Goal: Check status

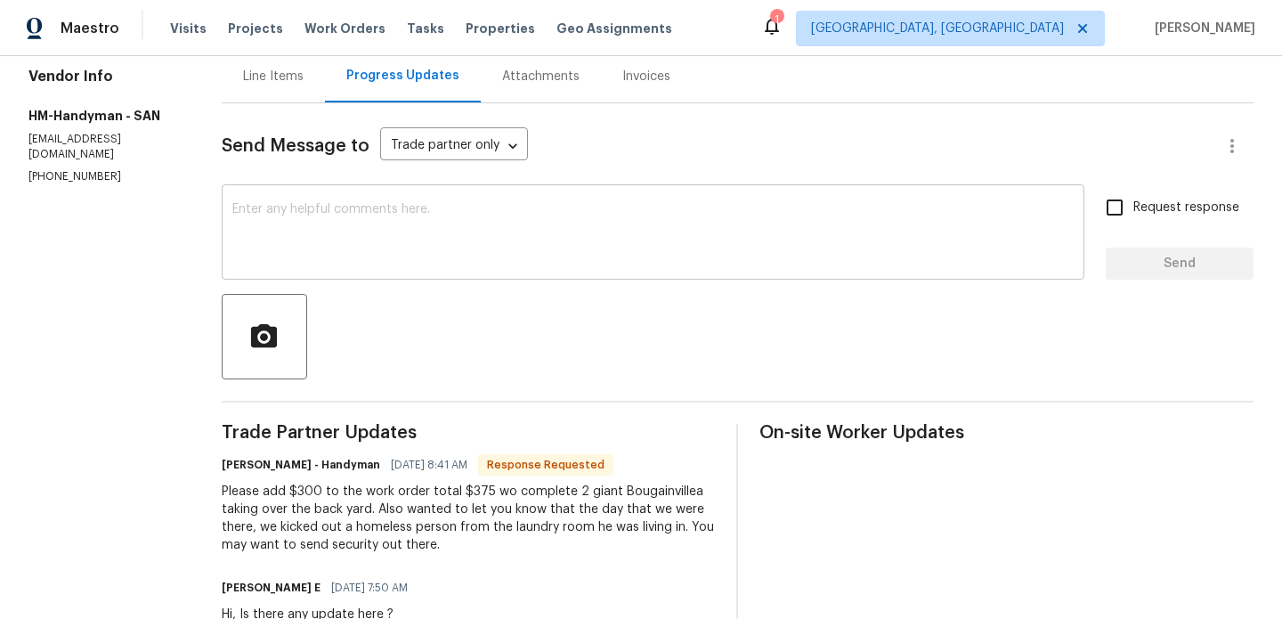
scroll to position [182, 0]
click at [279, 78] on div "Line Items" at bounding box center [273, 76] width 61 height 18
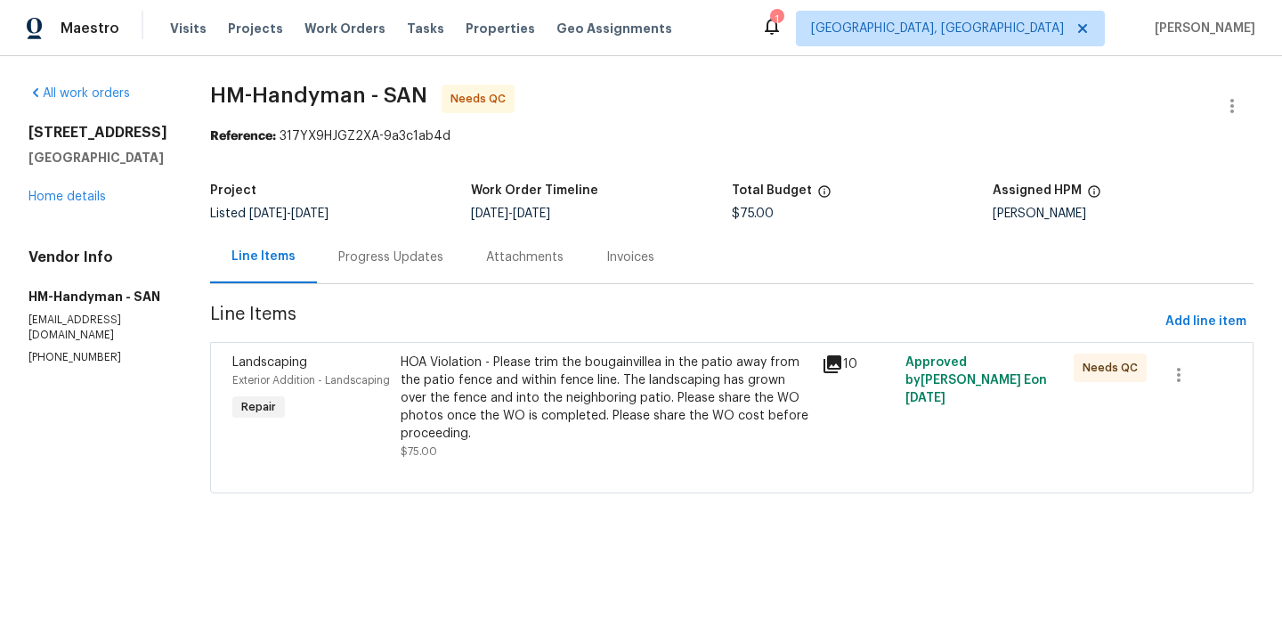
click at [530, 356] on div "HOA Violation - Please trim the bougainvillea in the patio away from the patio …" at bounding box center [606, 397] width 410 height 89
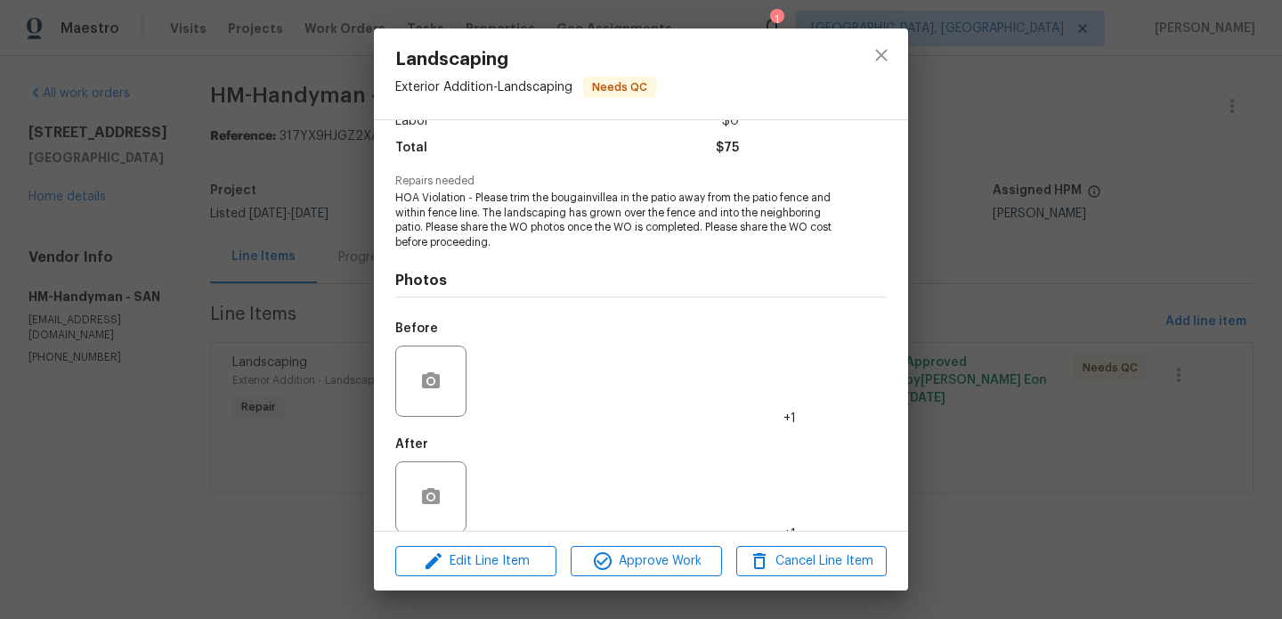
scroll to position [139, 0]
click at [512, 367] on img at bounding box center [508, 379] width 71 height 71
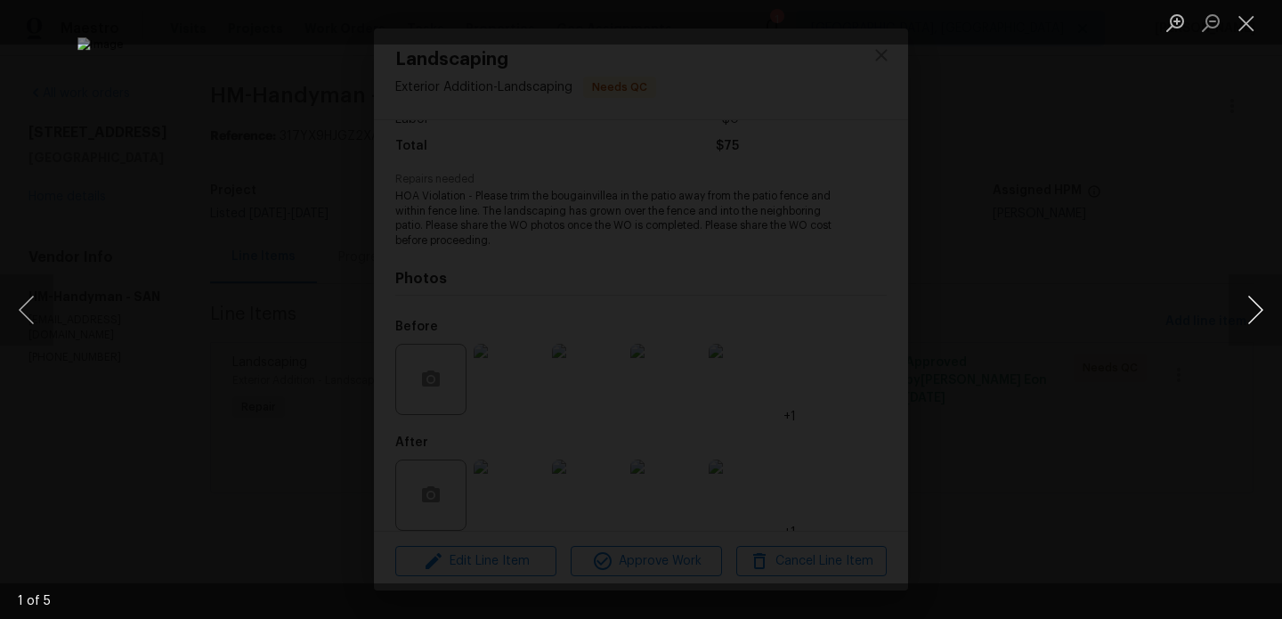
click at [1267, 321] on button "Next image" at bounding box center [1254, 309] width 53 height 71
click at [1102, 316] on div "Lightbox" at bounding box center [641, 309] width 1282 height 619
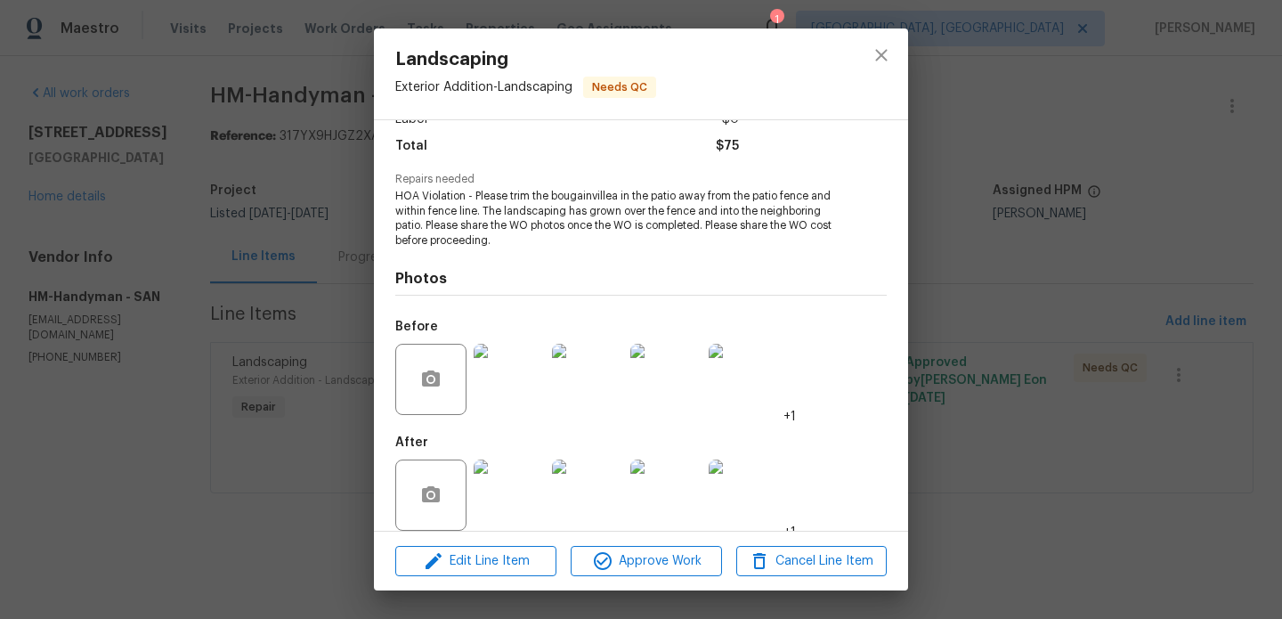
click at [491, 495] on img at bounding box center [508, 494] width 71 height 71
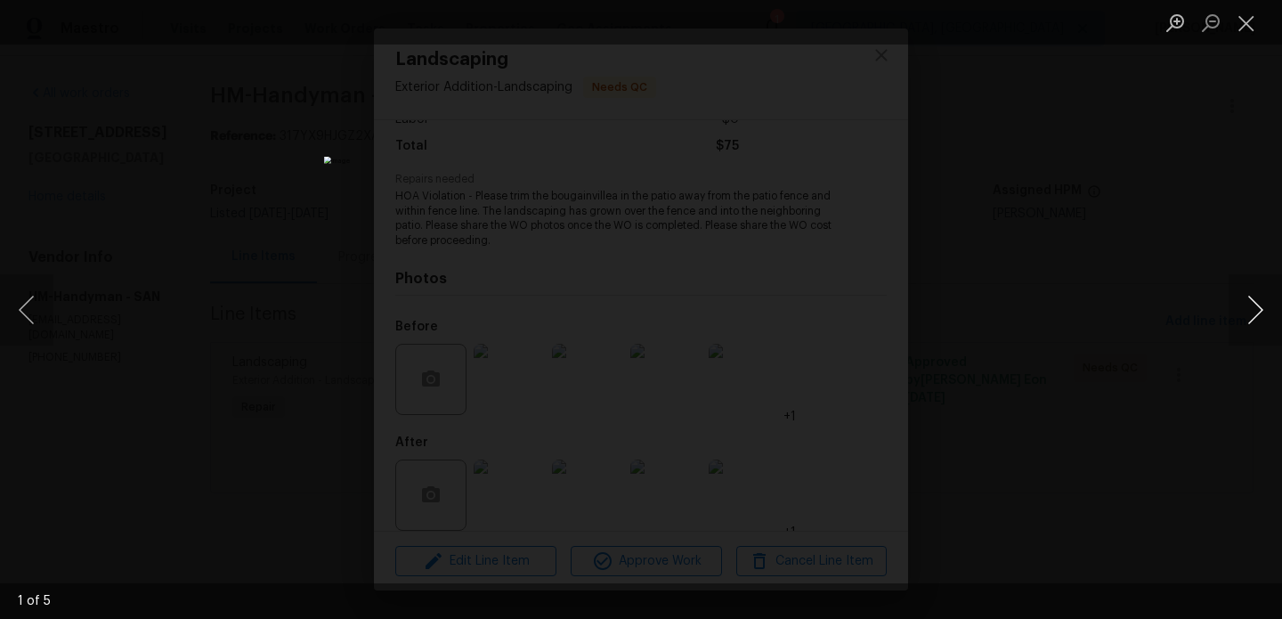
click at [1256, 314] on button "Next image" at bounding box center [1254, 309] width 53 height 71
click at [1156, 255] on div "Lightbox" at bounding box center [641, 309] width 1282 height 619
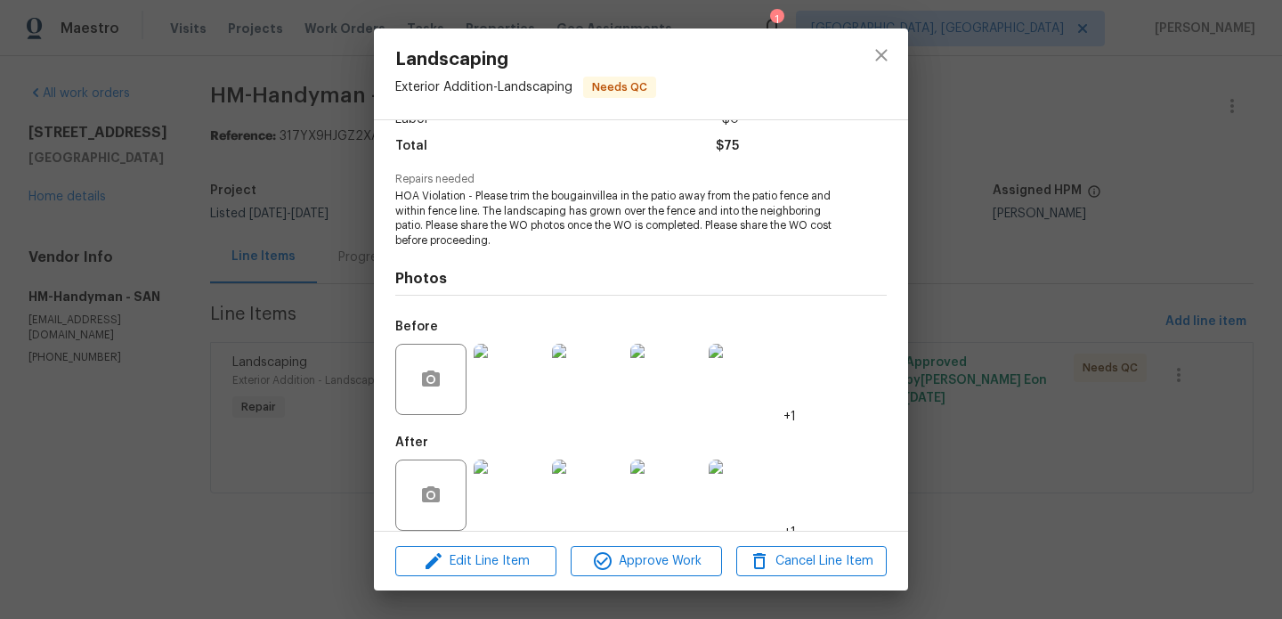
click at [1100, 261] on div "Landscaping Exterior Addition - Landscaping Needs QC Vendor HM-Handyman Account…" at bounding box center [641, 309] width 1282 height 619
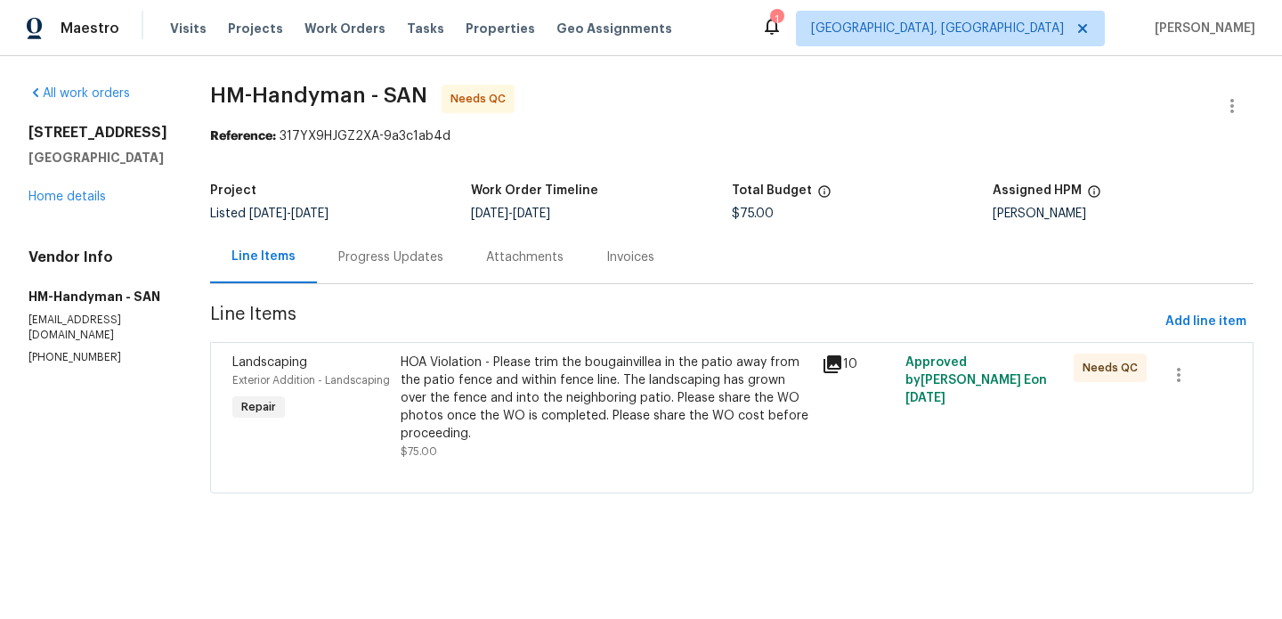
click at [417, 249] on div "Progress Updates" at bounding box center [390, 257] width 105 height 18
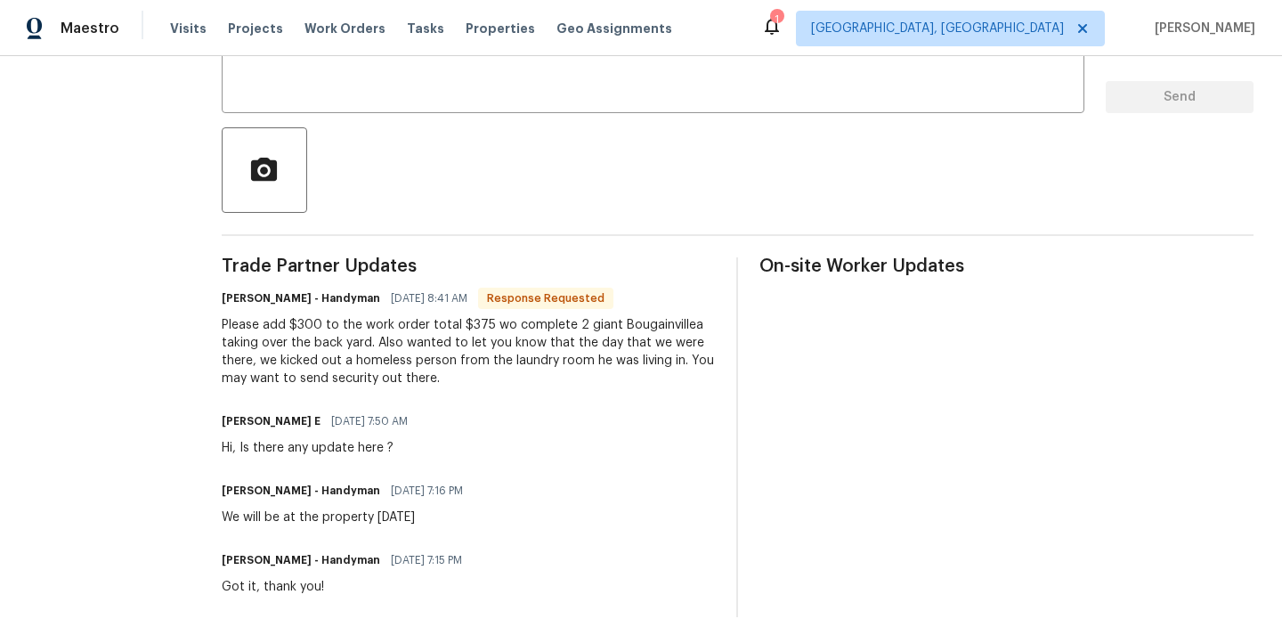
scroll to position [352, 0]
